Goal: Check status

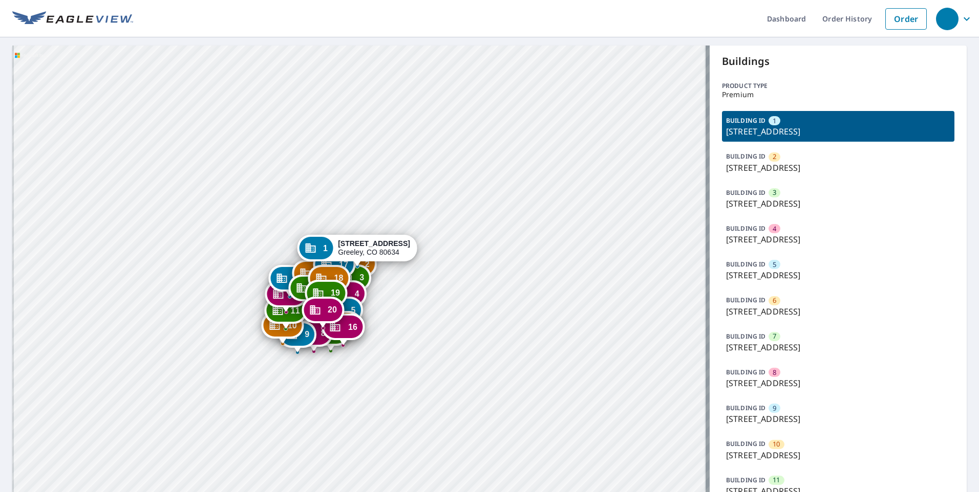
drag, startPoint x: 235, startPoint y: 369, endPoint x: 286, endPoint y: 272, distance: 109.7
click at [240, 237] on div "2 3950 W 12th St Greeley, CO 80634 3 3950 W 12th St Greeley, CO 80634 4 3950 W …" at bounding box center [360, 440] width 697 height 788
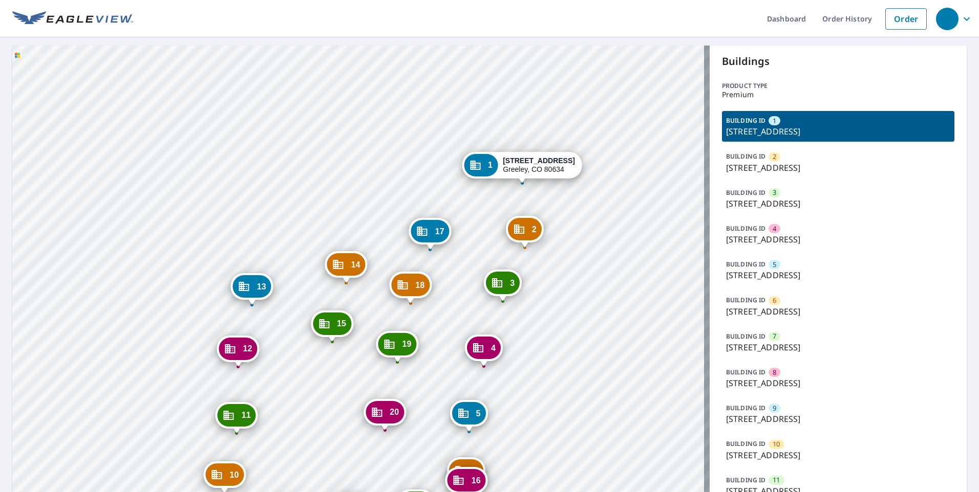
drag, startPoint x: 70, startPoint y: 379, endPoint x: 2, endPoint y: 368, distance: 68.9
click at [83, 378] on div "2 3950 W 12th St Greeley, CO 80634 3 3950 W 12th St Greeley, CO 80634 4 3950 W …" at bounding box center [360, 440] width 697 height 788
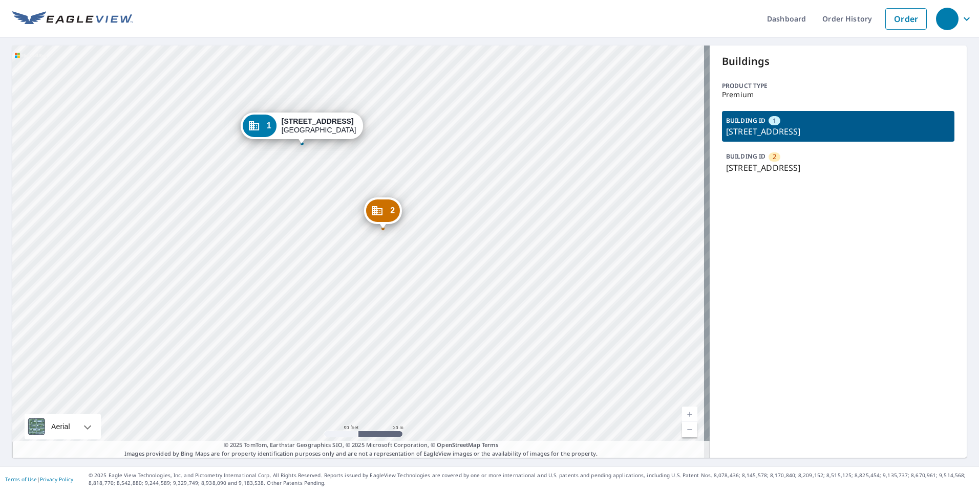
click at [406, 289] on div "2 [STREET_ADDRESS][PERSON_NAME] [STREET_ADDRESS][PERSON_NAME]" at bounding box center [360, 252] width 697 height 413
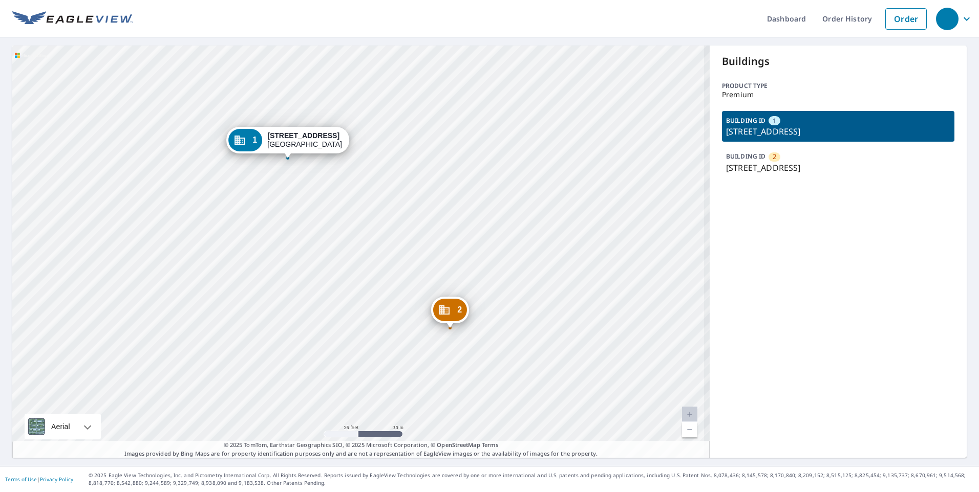
drag, startPoint x: 303, startPoint y: 201, endPoint x: 287, endPoint y: 263, distance: 63.8
click at [287, 263] on div "2 [STREET_ADDRESS][PERSON_NAME] [STREET_ADDRESS][PERSON_NAME]" at bounding box center [360, 252] width 697 height 413
